Goal: Information Seeking & Learning: Learn about a topic

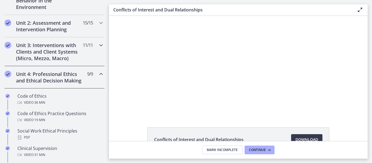
scroll to position [176, 0]
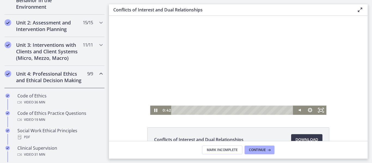
click at [162, 102] on div at bounding box center [238, 65] width 176 height 99
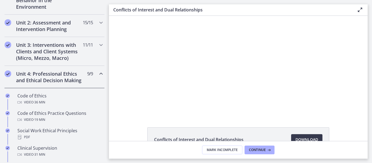
click at [162, 102] on div at bounding box center [238, 65] width 176 height 99
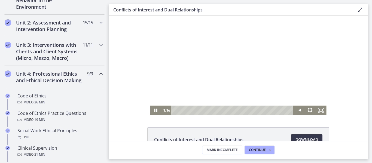
click at [170, 102] on div at bounding box center [238, 65] width 176 height 99
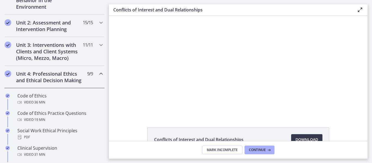
click at [170, 102] on div at bounding box center [238, 65] width 176 height 99
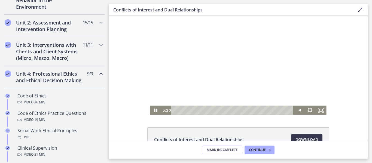
click at [195, 89] on div at bounding box center [238, 65] width 176 height 99
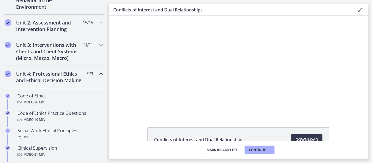
click at [195, 89] on div at bounding box center [238, 65] width 176 height 99
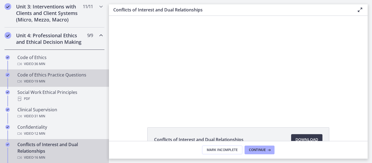
scroll to position [215, 0]
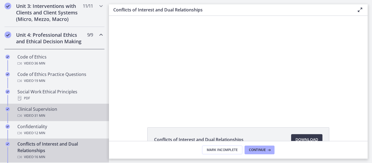
click at [78, 119] on div "Video · 31 min" at bounding box center [59, 116] width 85 height 7
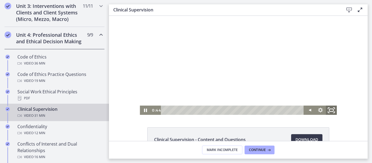
click at [329, 112] on icon "Fullscreen" at bounding box center [331, 110] width 13 height 11
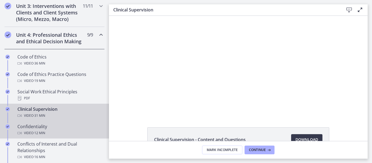
click at [55, 137] on div "Video · 12 min" at bounding box center [59, 133] width 85 height 7
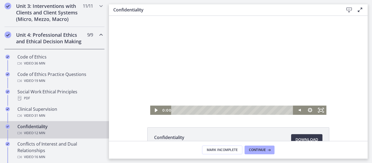
drag, startPoint x: 288, startPoint y: 111, endPoint x: 161, endPoint y: 100, distance: 127.8
click at [161, 100] on div "Click for sound @keyframes VOLUME_SMALL_WAVE_FLASH { 0% { opacity: 0; } 33% { o…" at bounding box center [238, 65] width 176 height 99
click at [152, 109] on icon "Play Video" at bounding box center [156, 110] width 13 height 11
click at [153, 112] on icon "Pause" at bounding box center [155, 110] width 13 height 11
